Goal: Entertainment & Leisure: Consume media (video, audio)

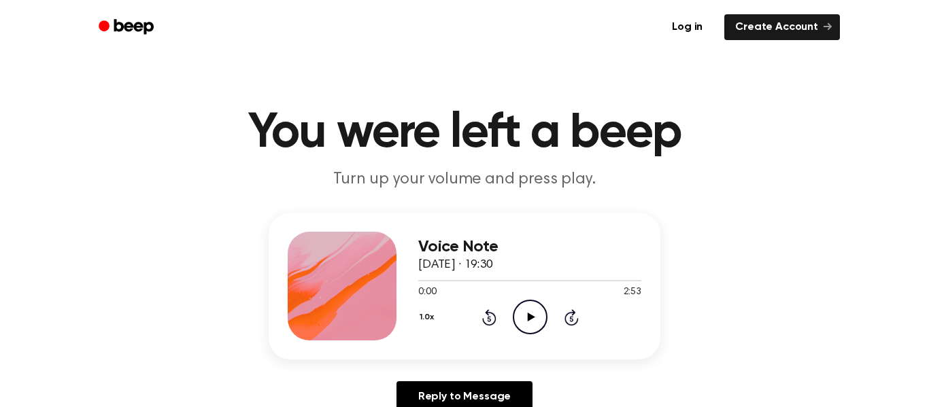
click at [532, 314] on icon "Play Audio" at bounding box center [530, 317] width 35 height 35
click at [532, 314] on icon "Pause Audio" at bounding box center [530, 317] width 35 height 35
click at [532, 314] on icon "Play Audio" at bounding box center [530, 317] width 35 height 35
click at [524, 326] on icon "Pause Audio" at bounding box center [530, 317] width 35 height 35
click at [493, 324] on icon "Rewind 5 seconds" at bounding box center [488, 318] width 15 height 18
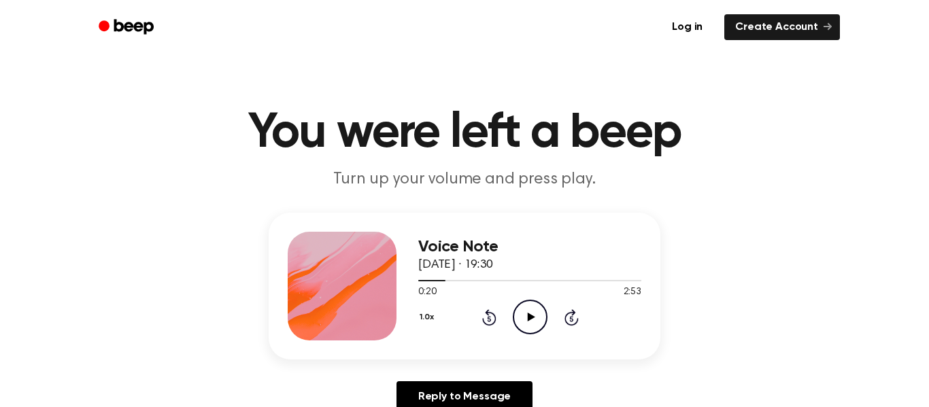
click at [491, 322] on icon at bounding box center [489, 317] width 14 height 16
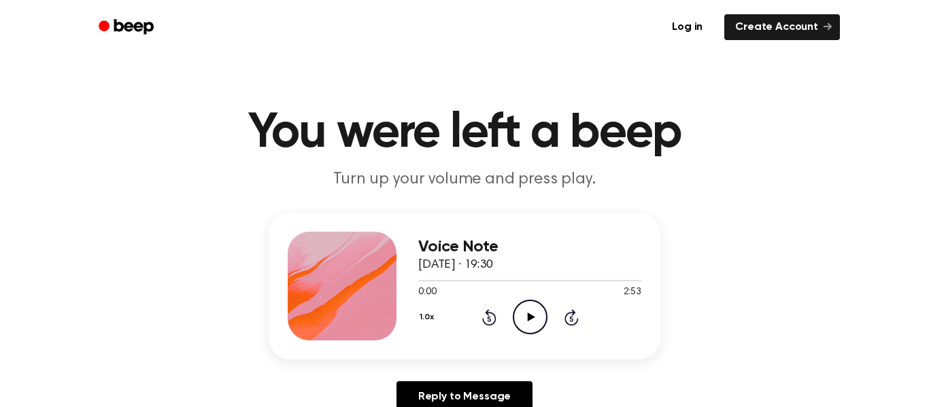
click at [491, 322] on icon "Rewind 5 seconds" at bounding box center [488, 318] width 15 height 18
click at [527, 309] on icon "Play Audio" at bounding box center [530, 317] width 35 height 35
click at [544, 317] on icon "Pause Audio" at bounding box center [530, 317] width 35 height 35
click at [544, 317] on icon "Play Audio" at bounding box center [530, 317] width 35 height 35
drag, startPoint x: 470, startPoint y: 281, endPoint x: 447, endPoint y: 279, distance: 22.5
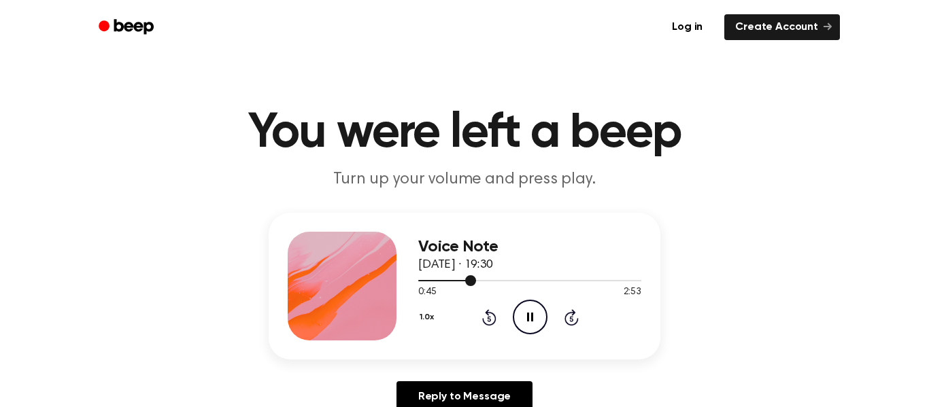
click at [447, 279] on div at bounding box center [529, 280] width 223 height 11
click at [523, 317] on icon "Play Audio" at bounding box center [530, 317] width 35 height 35
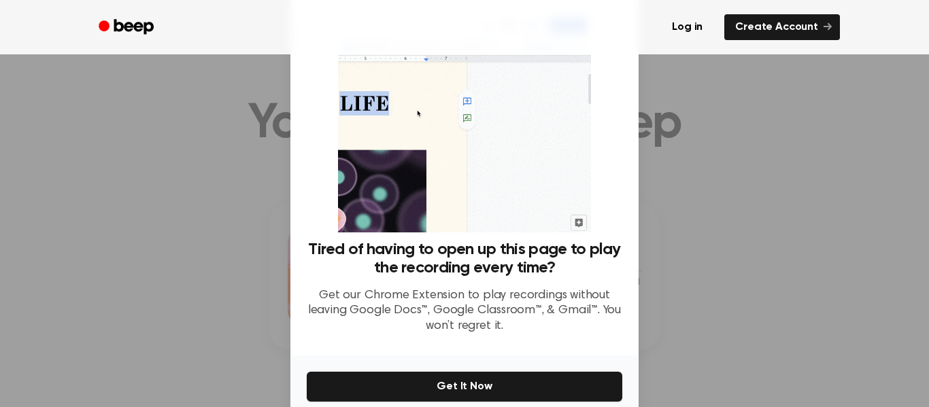
scroll to position [88, 0]
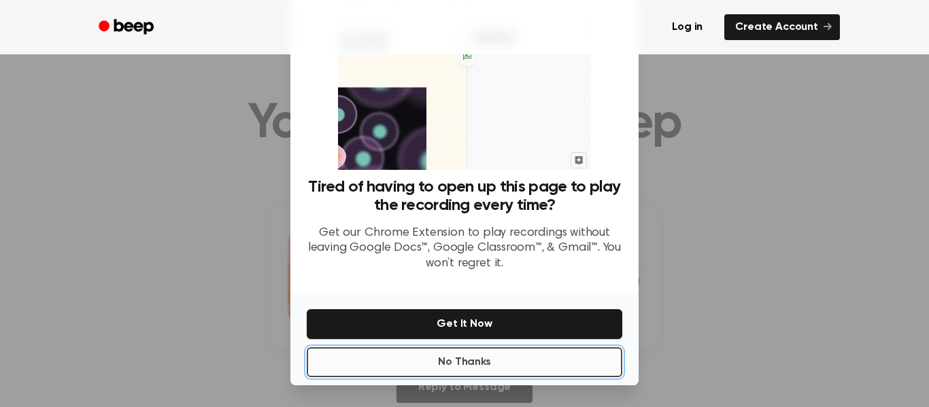
click at [584, 359] on button "No Thanks" at bounding box center [464, 362] width 315 height 30
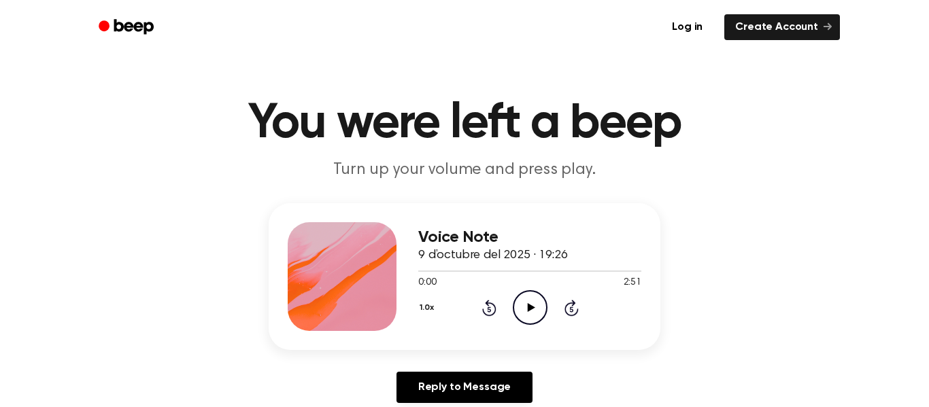
click at [516, 302] on icon "Play Audio" at bounding box center [530, 307] width 35 height 35
click at [767, 246] on div "Voice Note 9 d’octubre del 2025 · 19:26 1:05 2:51 Your browser does not support…" at bounding box center [464, 308] width 896 height 211
click at [530, 298] on icon "Pause Audio" at bounding box center [530, 307] width 35 height 35
click at [534, 298] on icon "Play Audio" at bounding box center [530, 307] width 35 height 35
click at [0, 396] on main "You were left a beep Turn up your volume and press play. Voice Note 9 d’octubre…" at bounding box center [464, 409] width 929 height 838
